Goal: Find specific fact

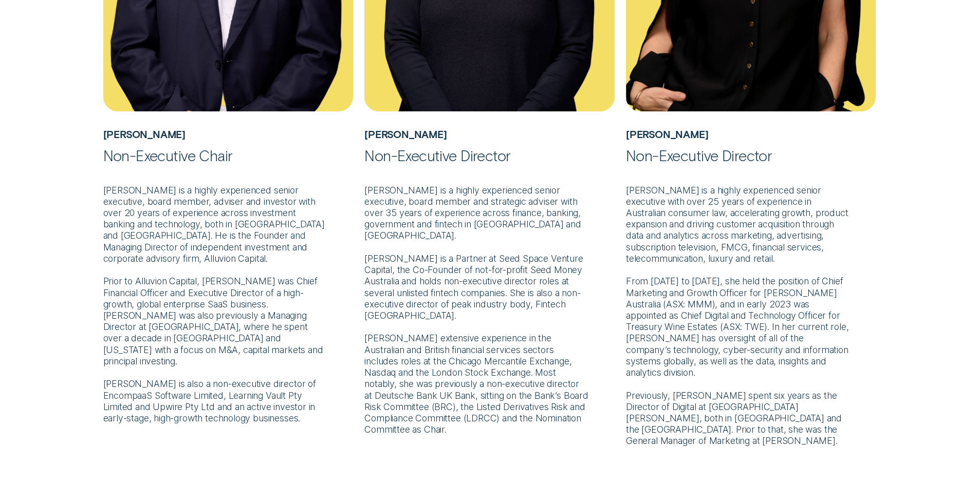
scroll to position [616, 0]
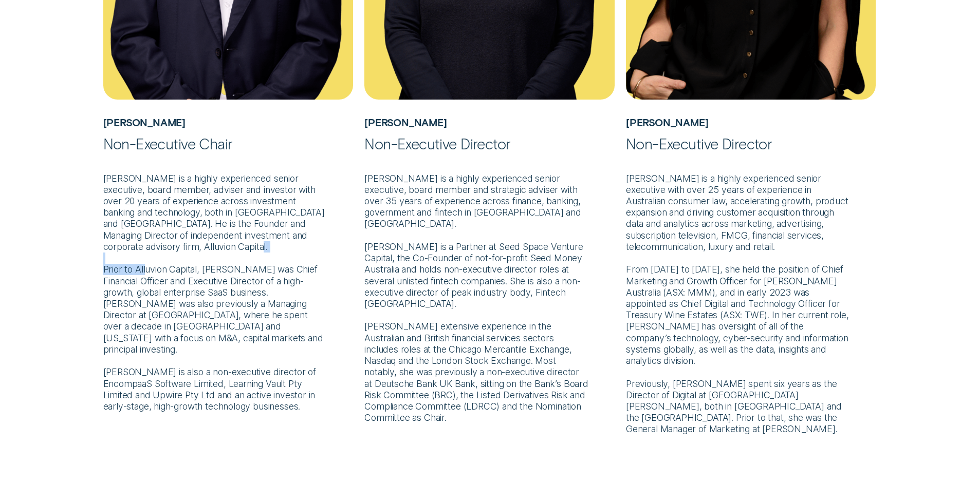
drag, startPoint x: 135, startPoint y: 245, endPoint x: 198, endPoint y: 245, distance: 63.2
click at [198, 245] on p "[PERSON_NAME] is a highly experienced senior executive, board member, adviser a…" at bounding box center [228, 282] width 250 height 259
drag, startPoint x: 199, startPoint y: 246, endPoint x: 136, endPoint y: 246, distance: 62.7
click at [136, 246] on p "[PERSON_NAME] is a highly experienced senior executive, board member, adviser a…" at bounding box center [228, 282] width 250 height 259
copy p "Alluvion Capital"
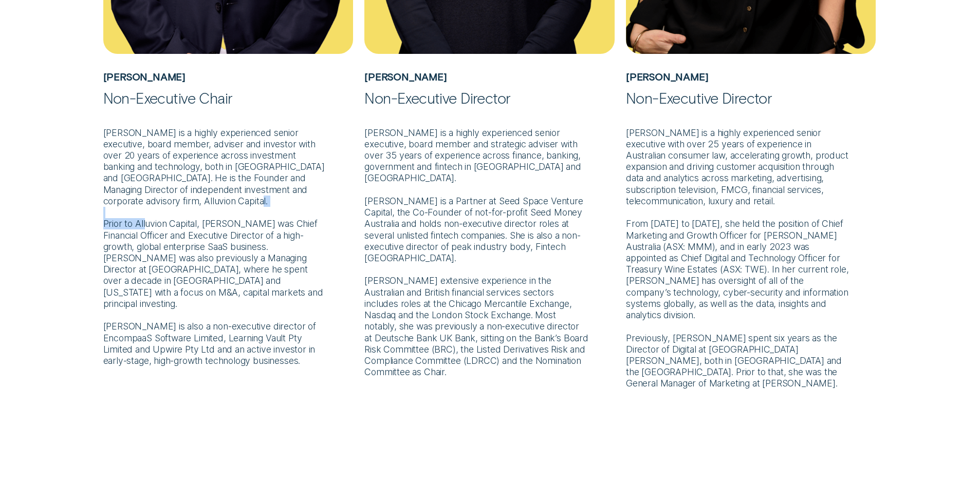
scroll to position [719, 0]
